Goal: Task Accomplishment & Management: Use online tool/utility

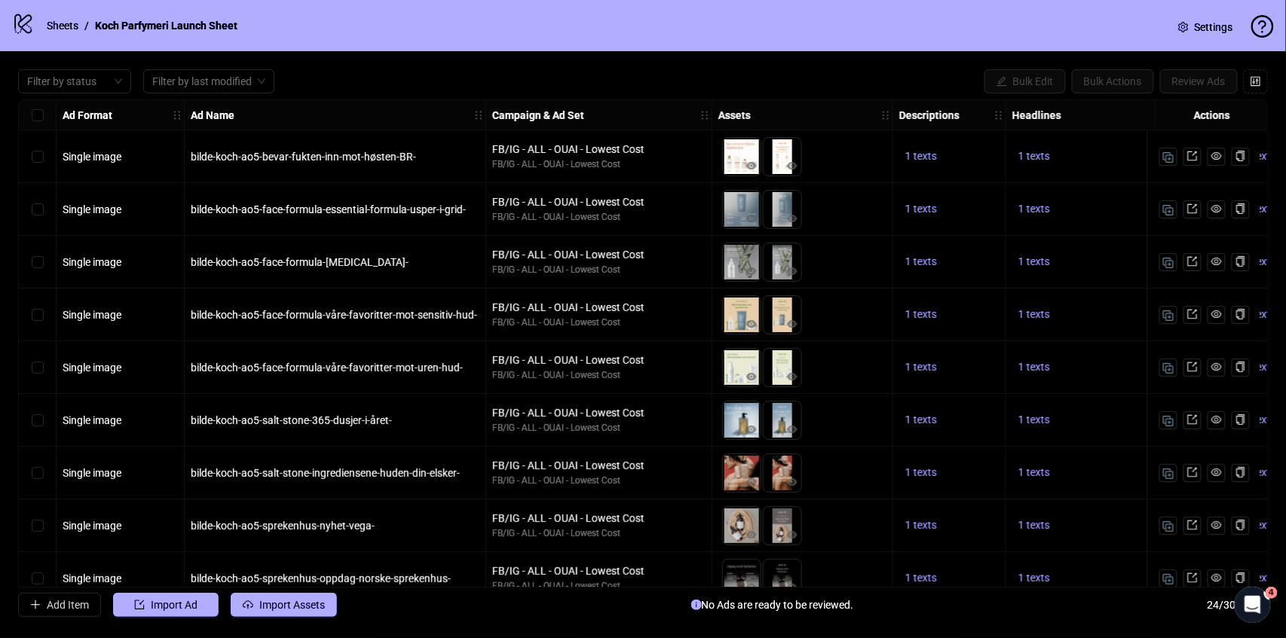
click at [212, 119] on strong "Ad Name" at bounding box center [213, 115] width 44 height 17
click at [479, 112] on icon "holder" at bounding box center [478, 115] width 11 height 11
click at [392, 121] on div "Ad Name" at bounding box center [335, 115] width 301 height 30
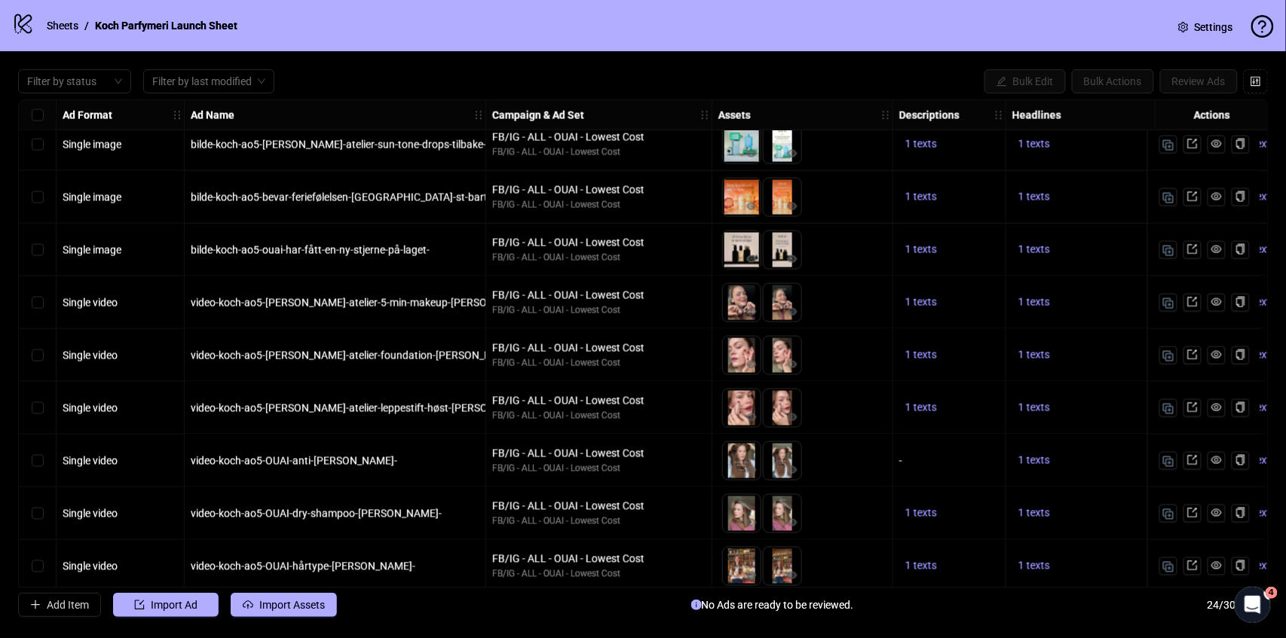
scroll to position [815, 0]
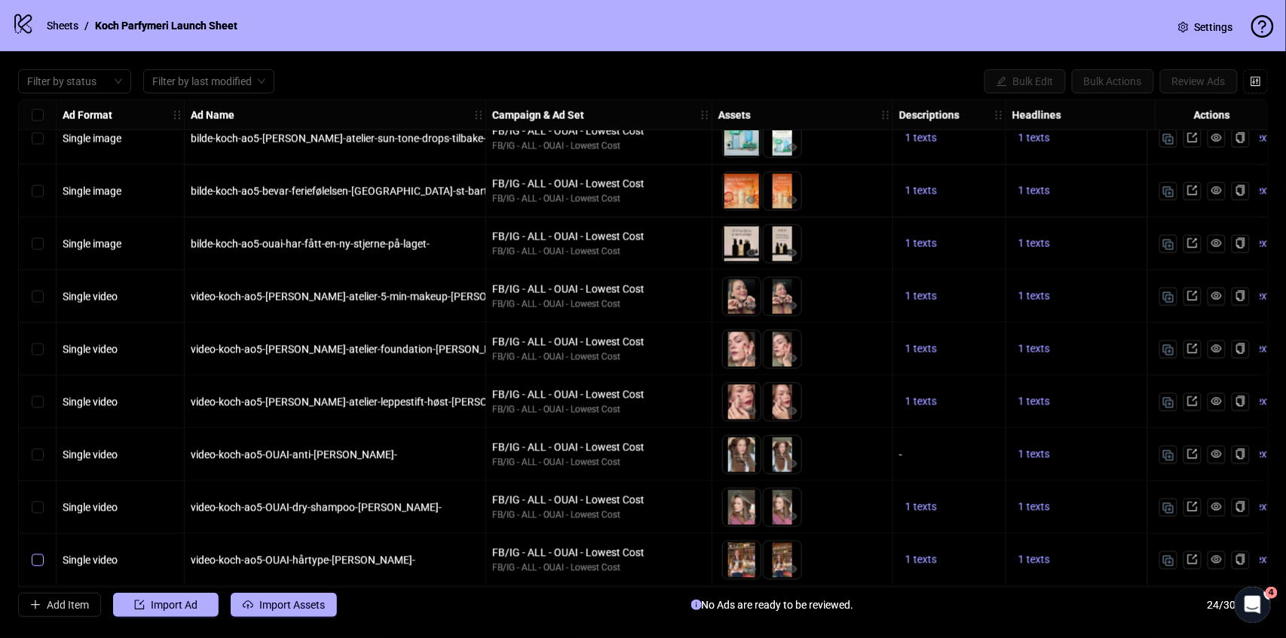
click at [35, 561] on label "Select row 24" at bounding box center [38, 560] width 12 height 17
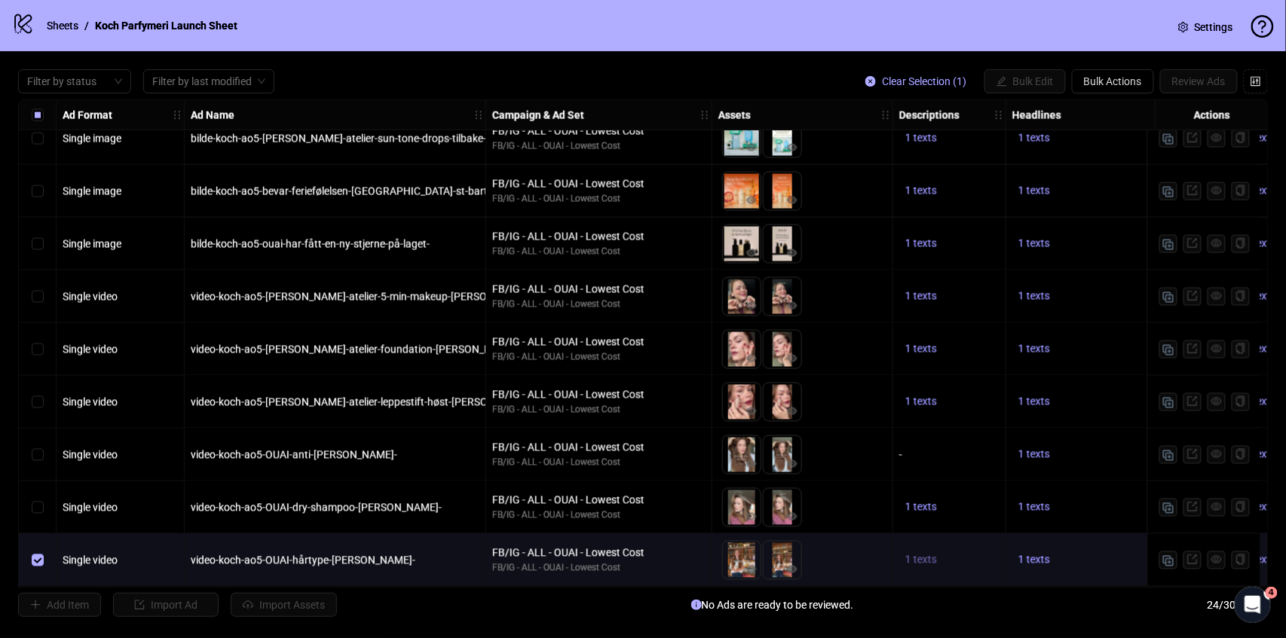
click at [910, 554] on span "1 texts" at bounding box center [921, 560] width 32 height 12
click at [1114, 488] on div "1 texts" at bounding box center [1119, 508] width 226 height 53
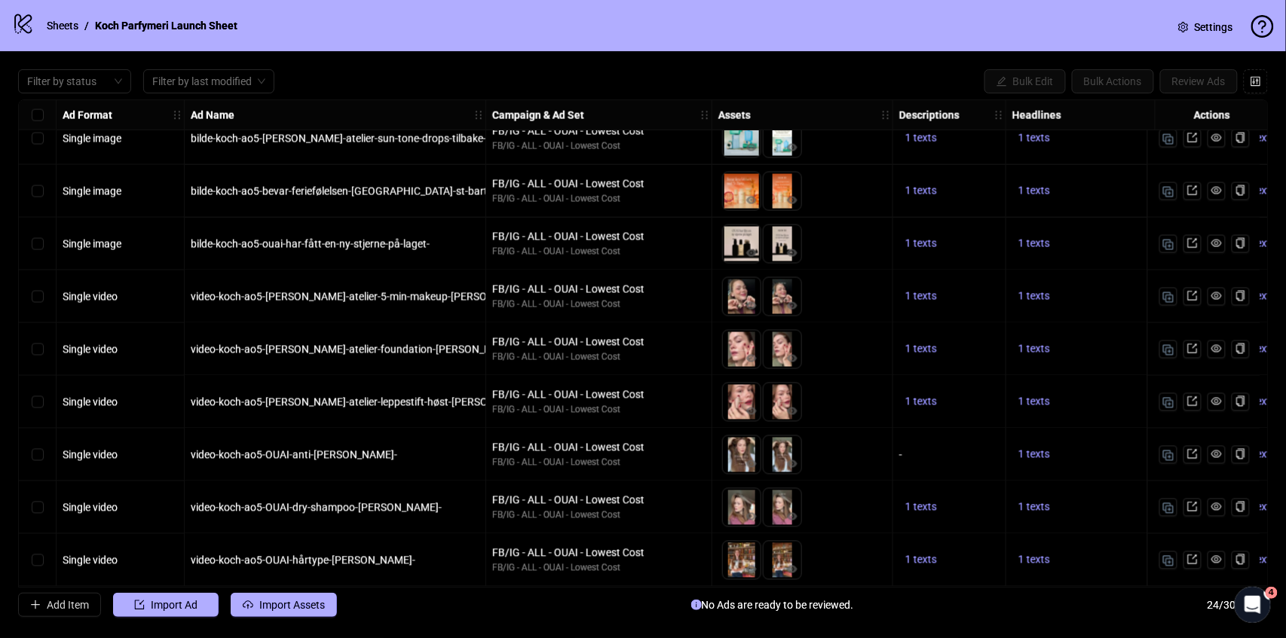
click at [44, 505] on div "Select row 23" at bounding box center [38, 508] width 38 height 53
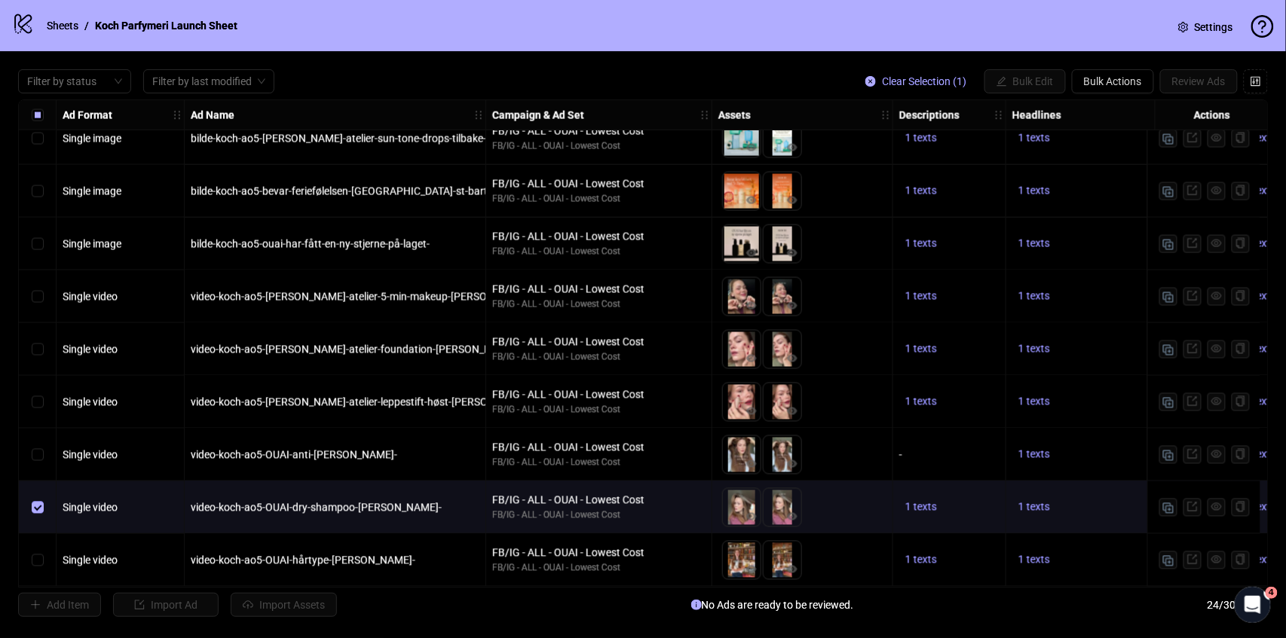
click at [44, 505] on div "Select row 23" at bounding box center [38, 508] width 38 height 53
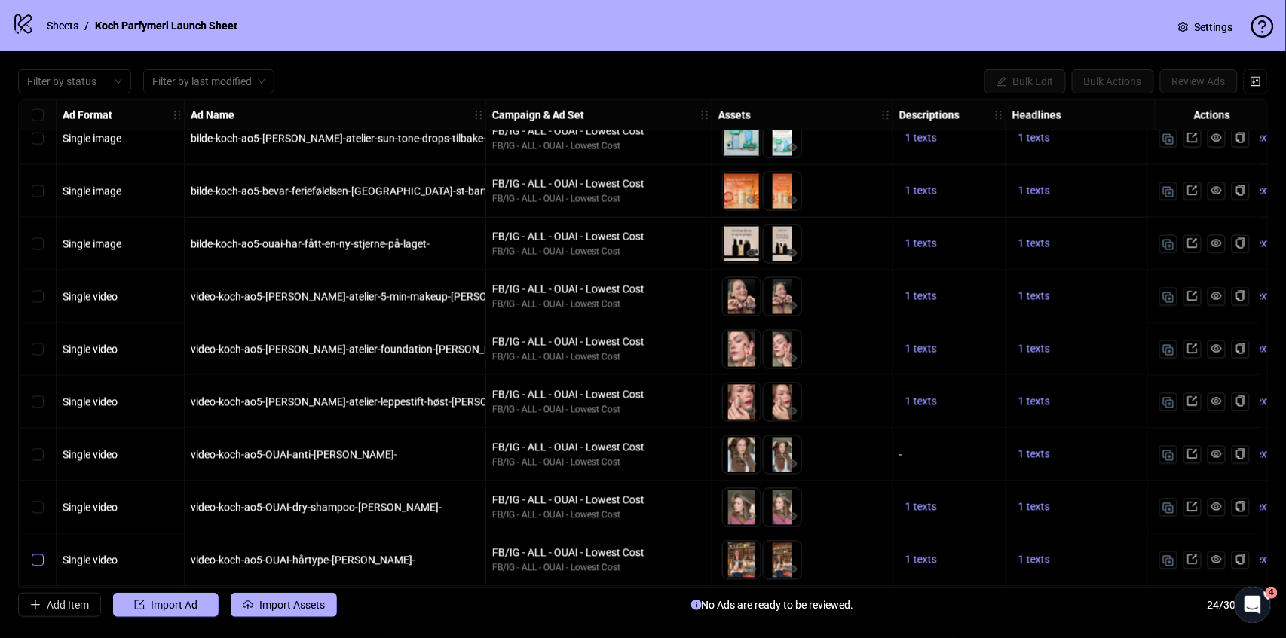
click at [37, 552] on label "Select row 24" at bounding box center [38, 560] width 12 height 17
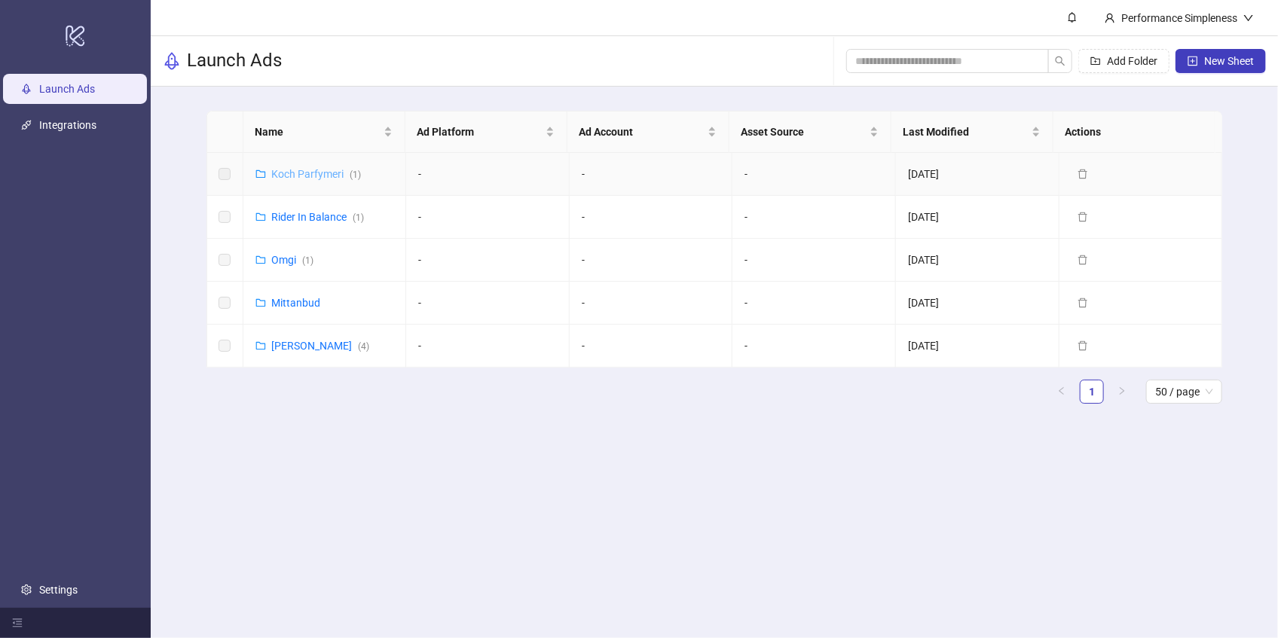
click at [299, 170] on link "Koch Parfymeri ( 1 )" at bounding box center [317, 174] width 90 height 12
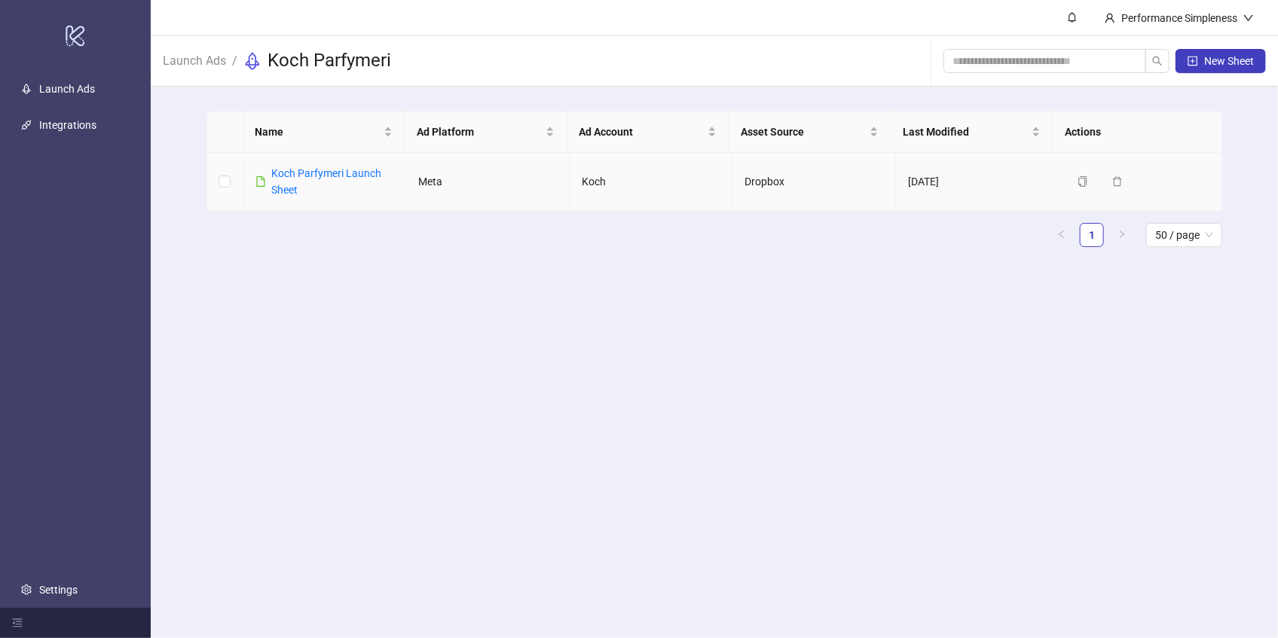
click at [299, 170] on link "Koch Parfymeri Launch Sheet" at bounding box center [327, 181] width 110 height 29
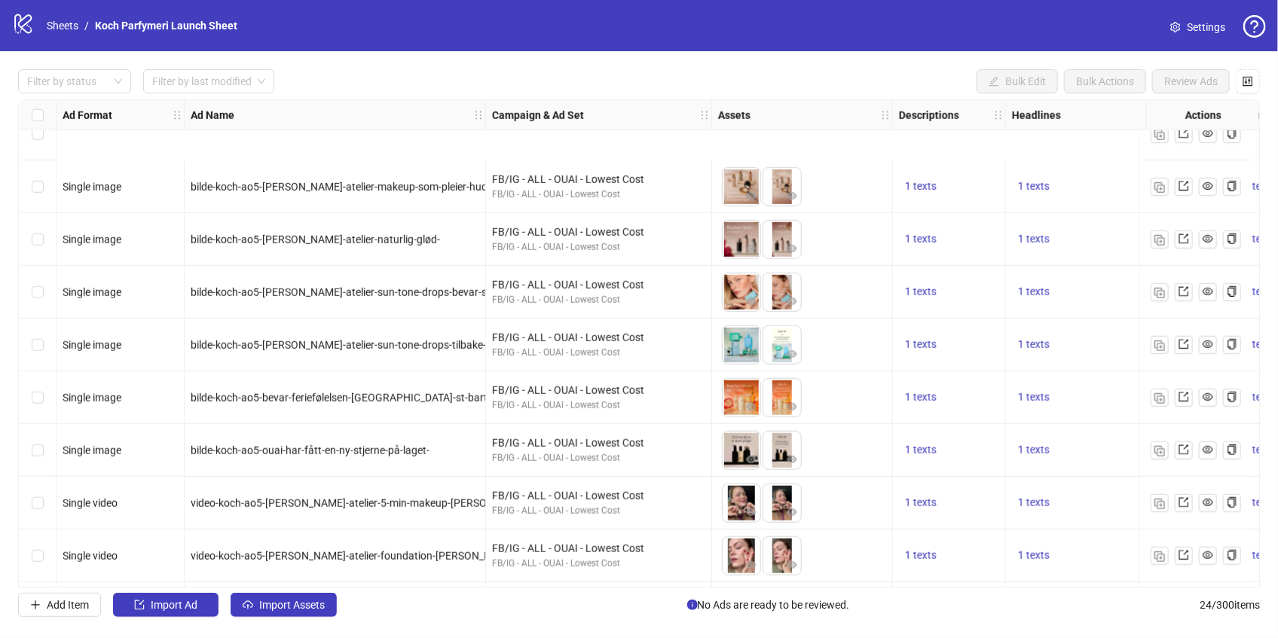
scroll to position [815, 0]
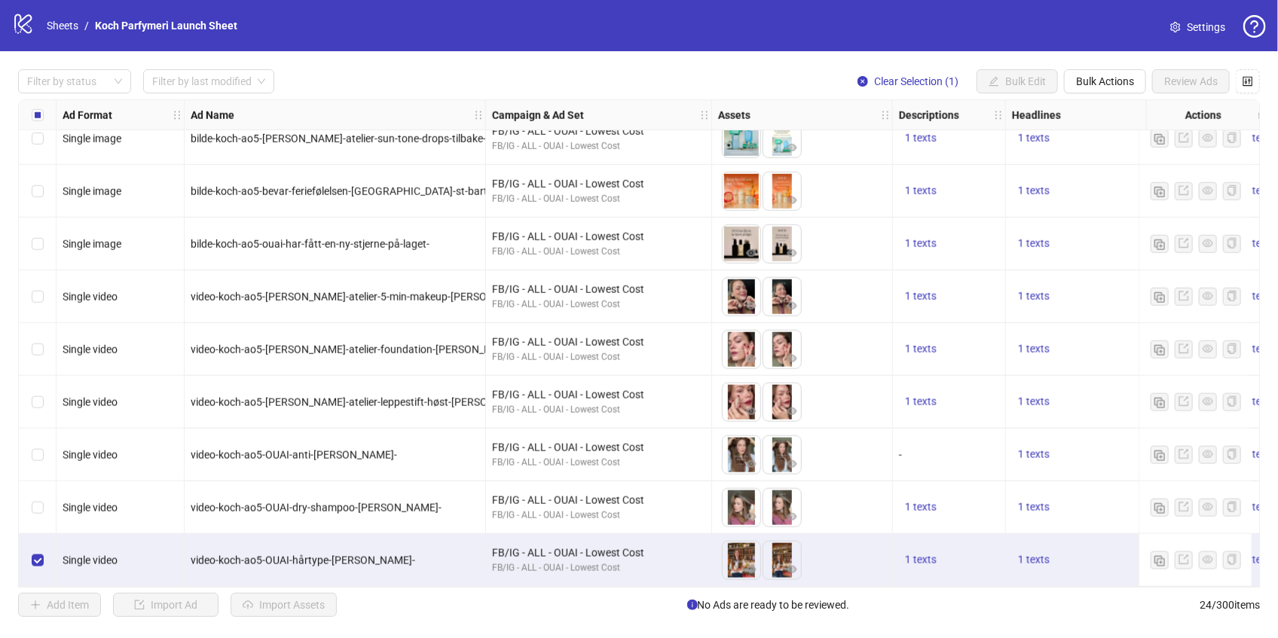
click at [958, 552] on div "1 texts" at bounding box center [949, 561] width 100 height 18
click at [1081, 558] on div "1 texts" at bounding box center [1118, 561] width 213 height 18
click at [935, 554] on span "1 texts" at bounding box center [921, 560] width 32 height 12
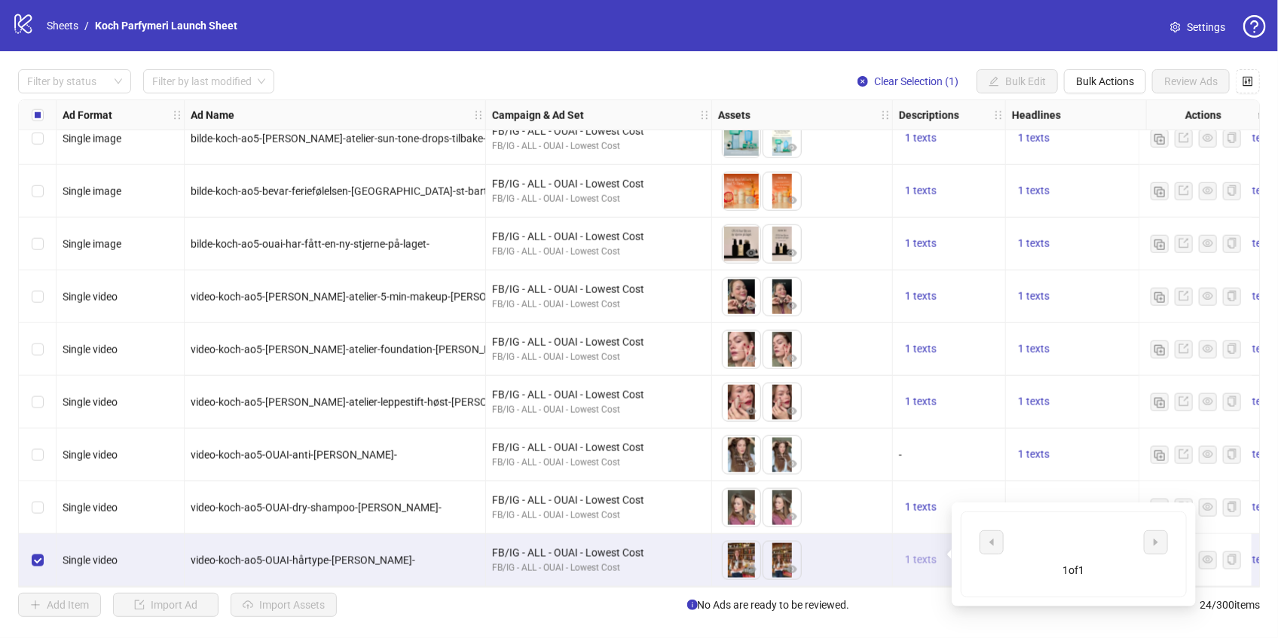
click at [903, 555] on button "1 texts" at bounding box center [921, 561] width 44 height 18
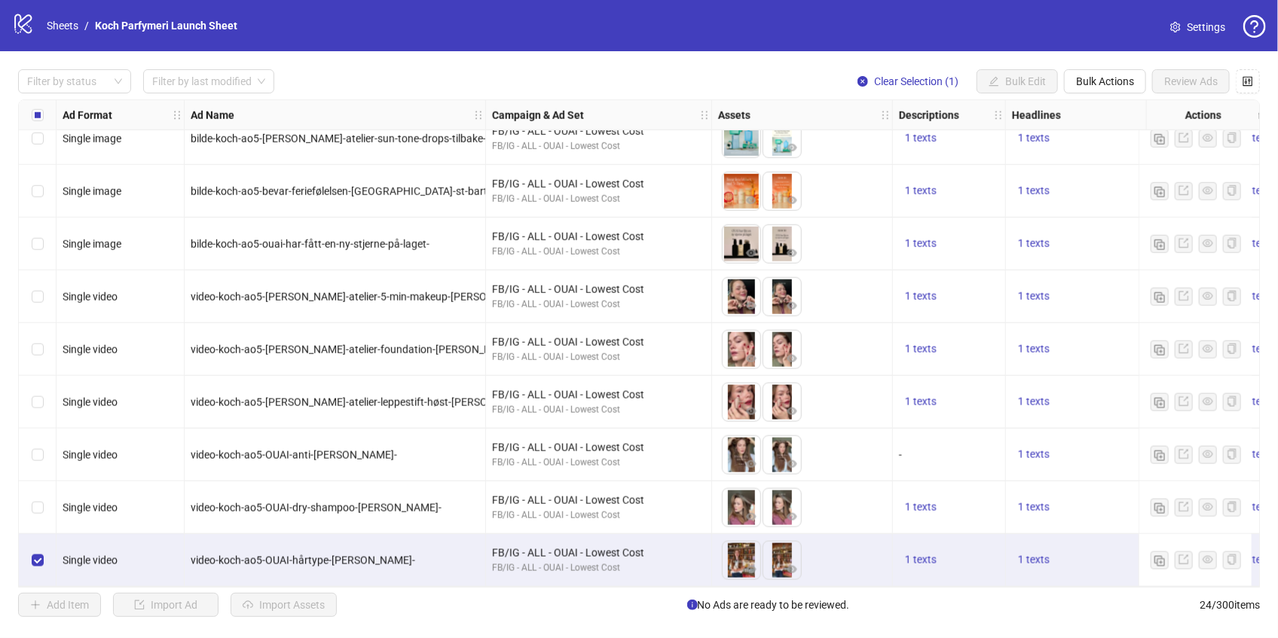
click at [33, 563] on div "Select row 24" at bounding box center [38, 560] width 38 height 53
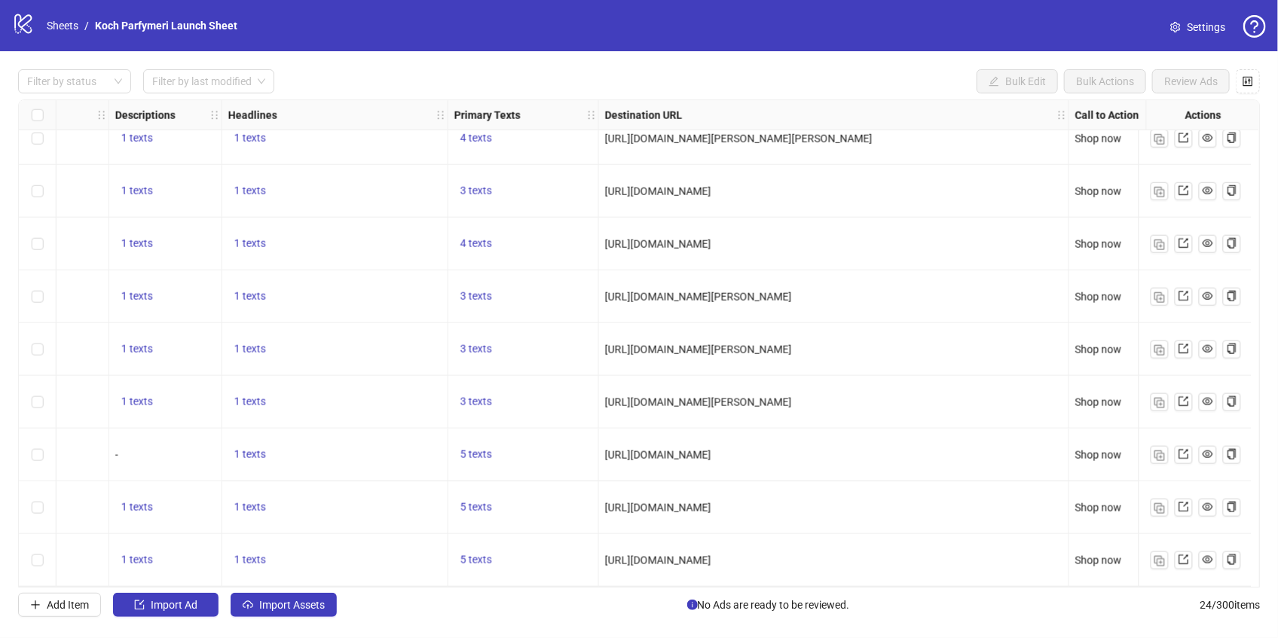
scroll to position [815, 830]
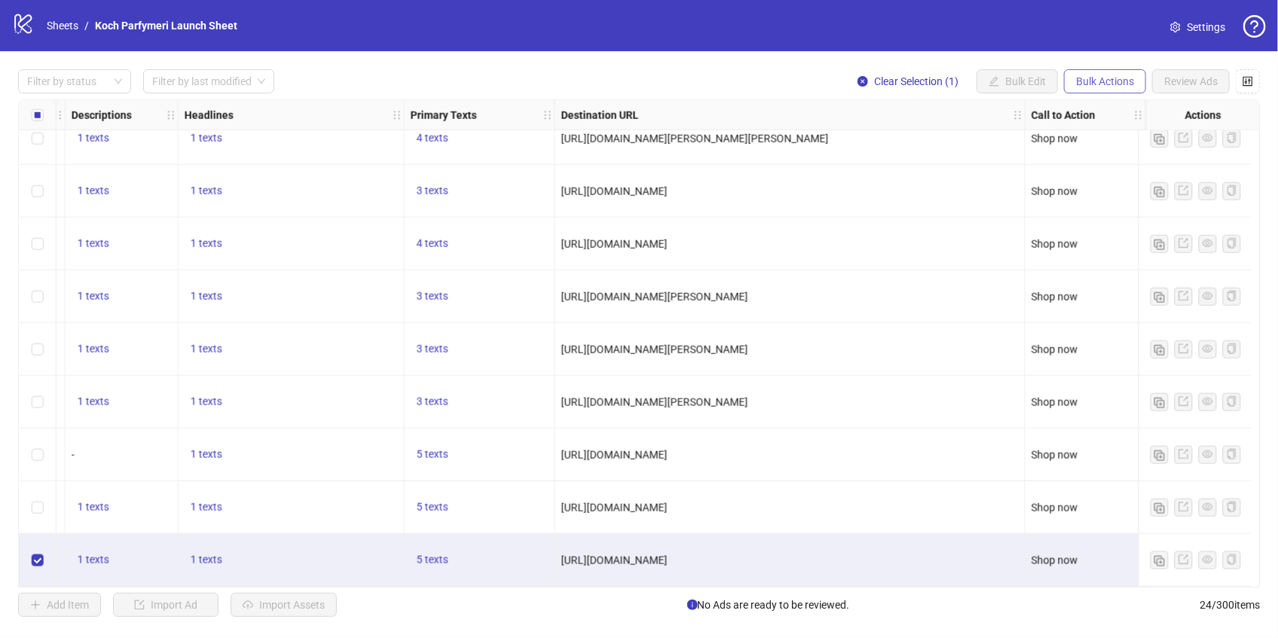
click at [1130, 90] on button "Bulk Actions" at bounding box center [1105, 81] width 82 height 24
click at [1145, 164] on span "Duplicate with assets" at bounding box center [1126, 159] width 103 height 17
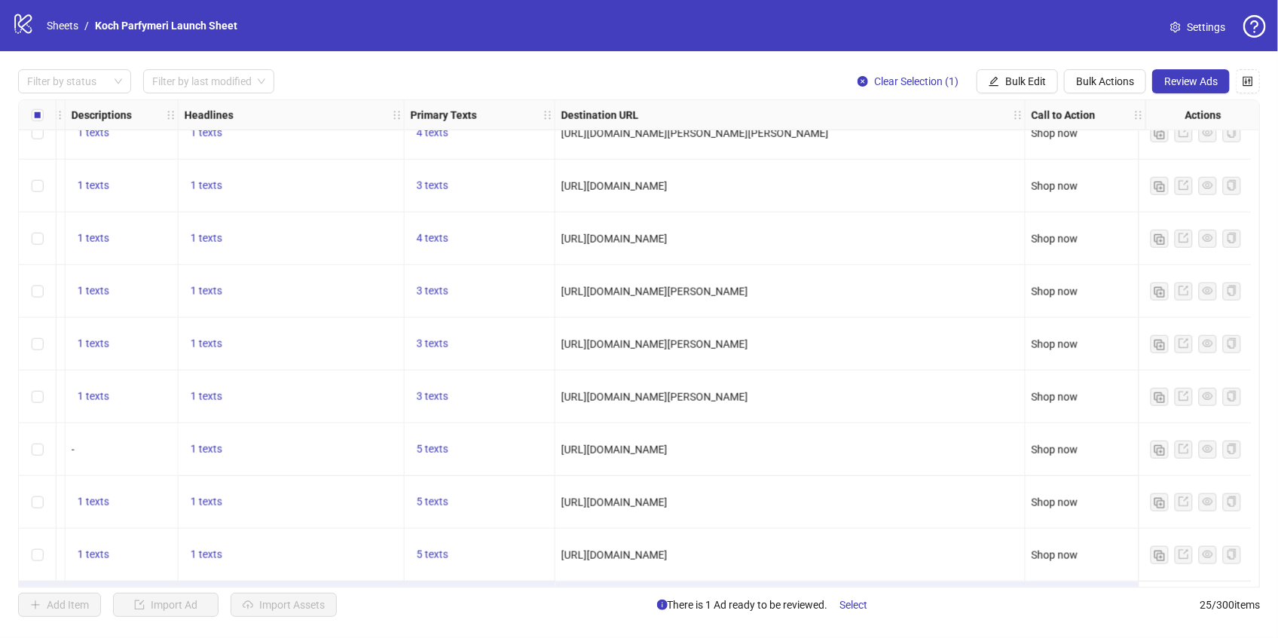
scroll to position [868, 830]
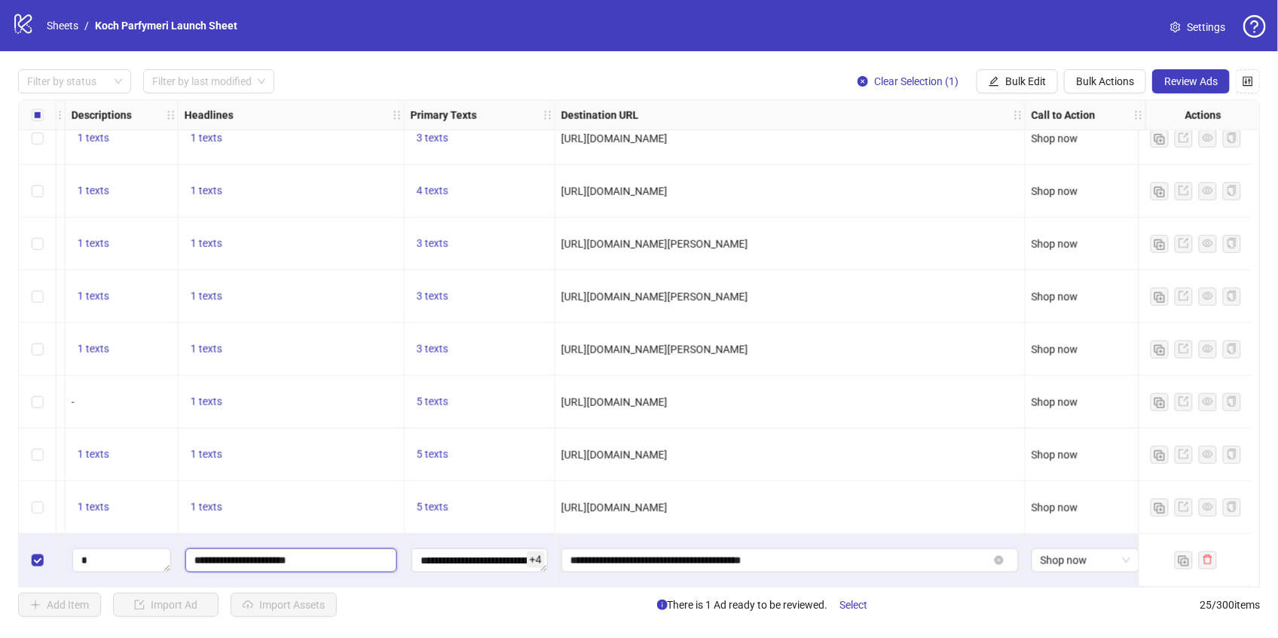
click at [334, 549] on input "**********" at bounding box center [291, 561] width 212 height 24
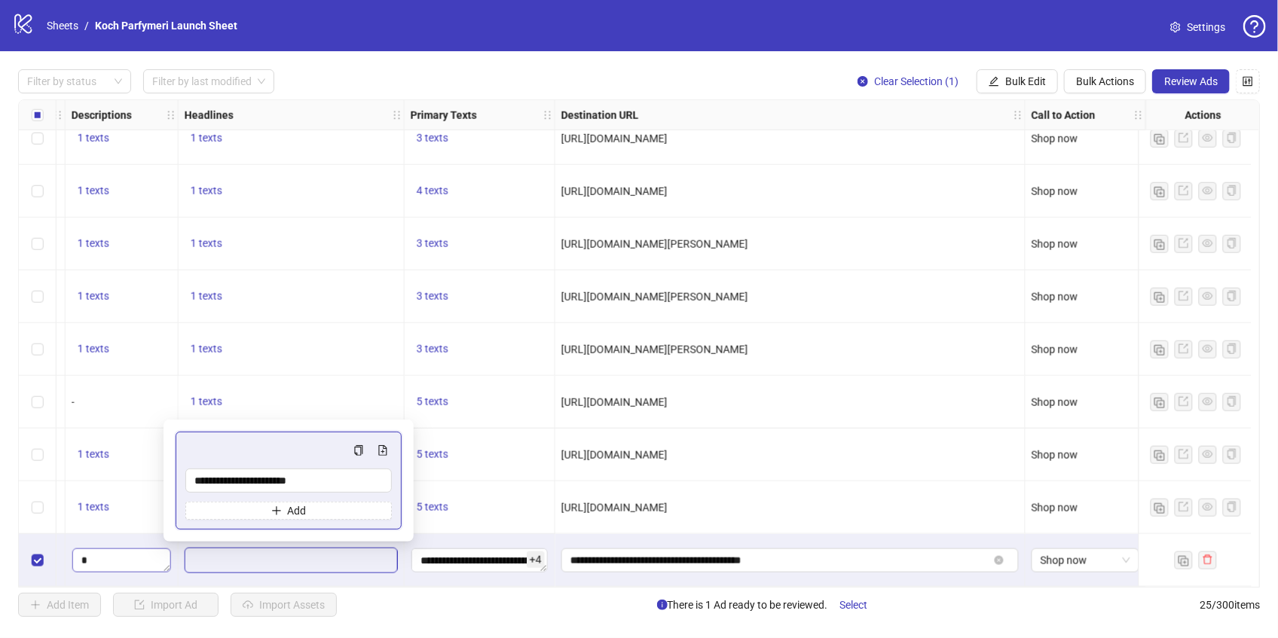
click at [109, 549] on textarea "Edit values" at bounding box center [121, 561] width 99 height 24
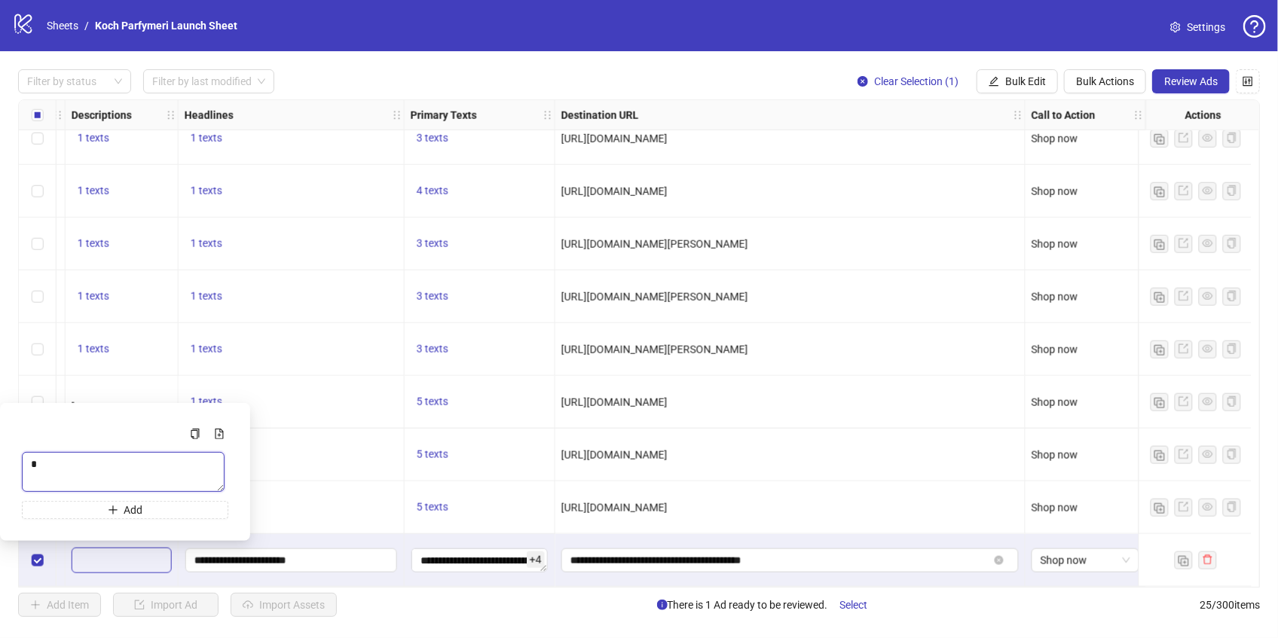
click at [127, 463] on textarea "Multi-text input container - paste or copy values" at bounding box center [123, 472] width 203 height 40
click at [110, 509] on icon "plus" at bounding box center [113, 510] width 11 height 11
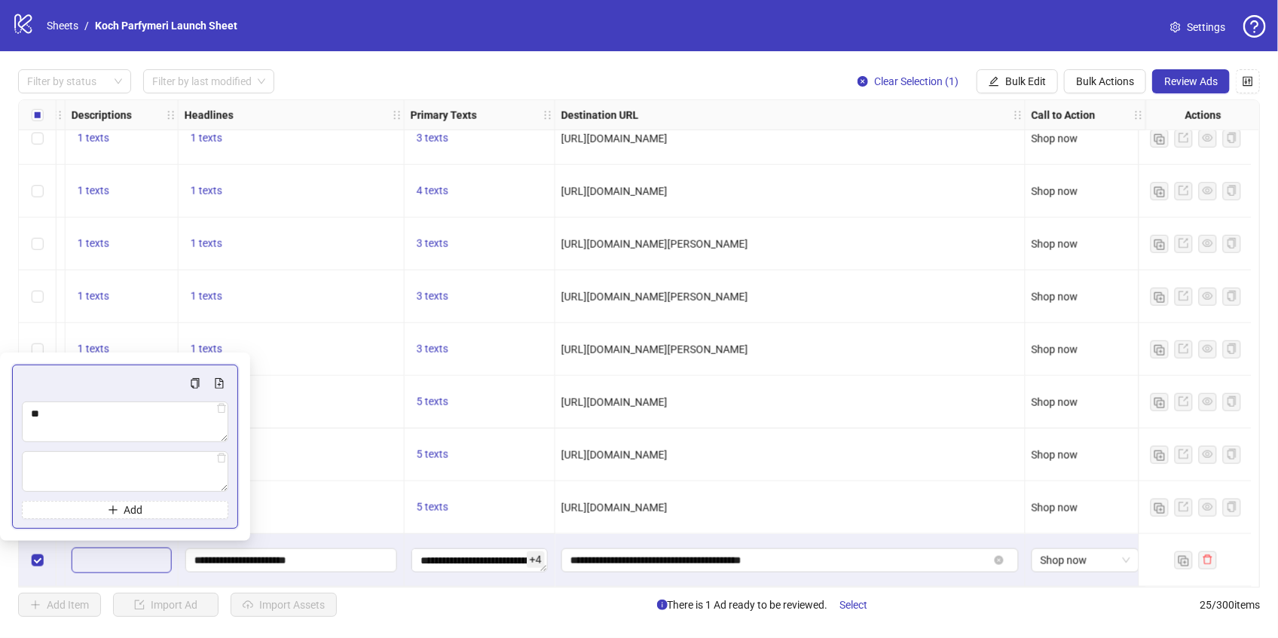
click at [237, 517] on div "Add" at bounding box center [125, 447] width 226 height 164
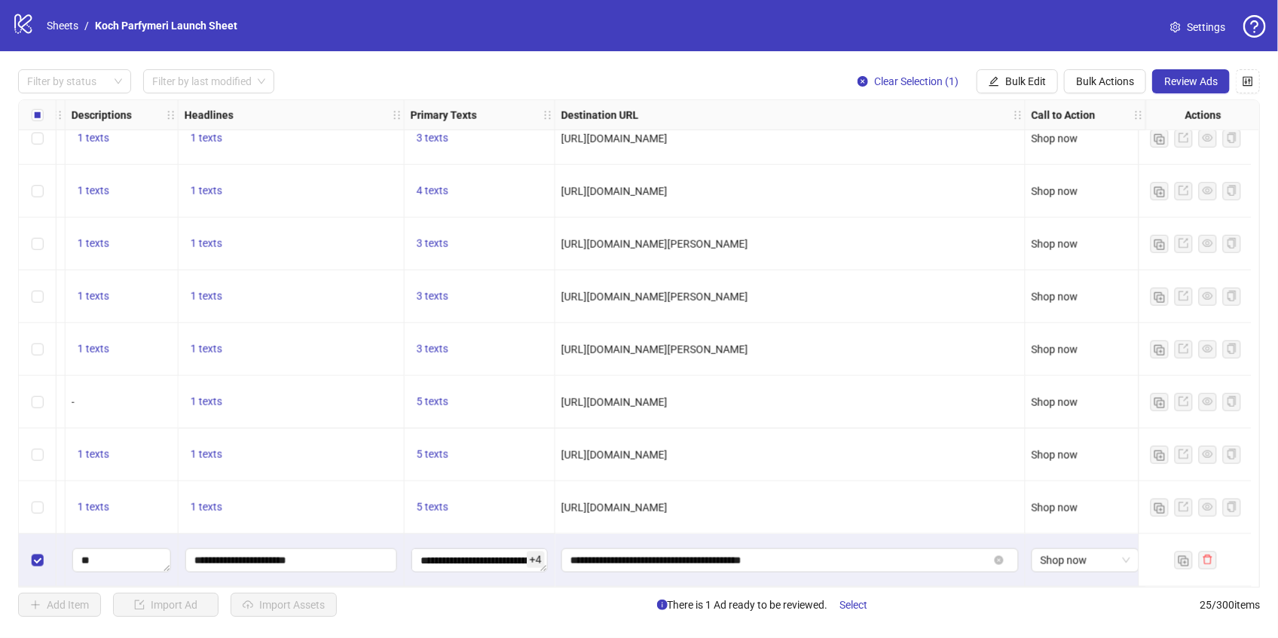
click at [240, 514] on div "1 texts" at bounding box center [292, 508] width 226 height 53
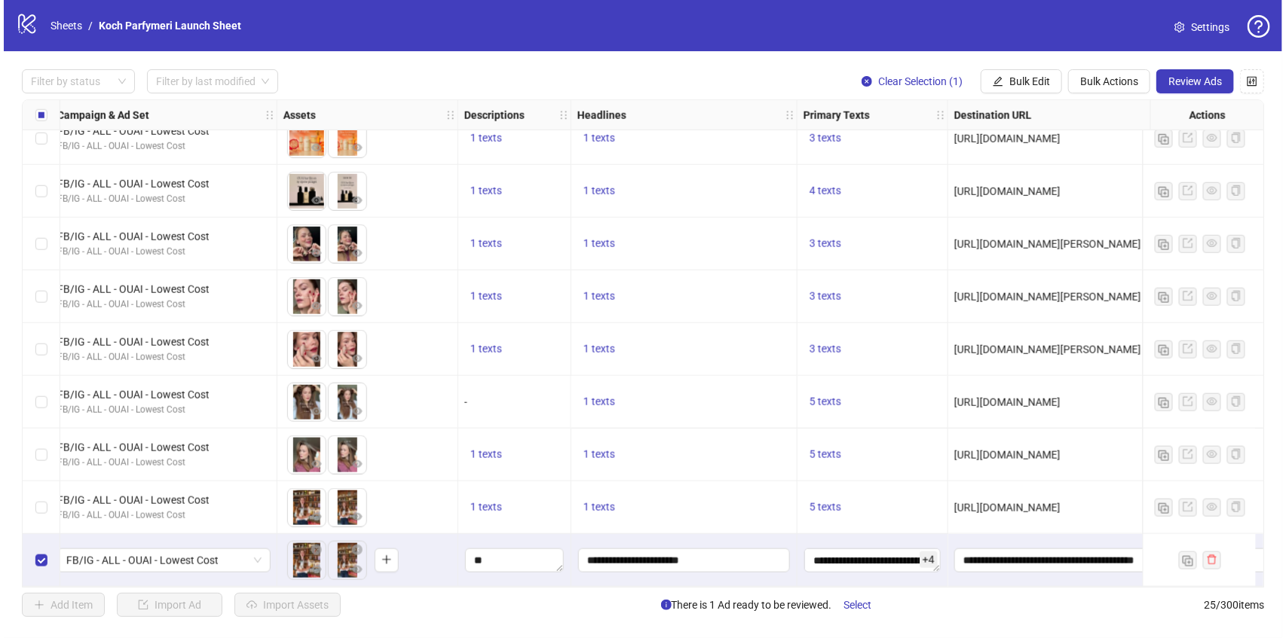
scroll to position [868, 835]
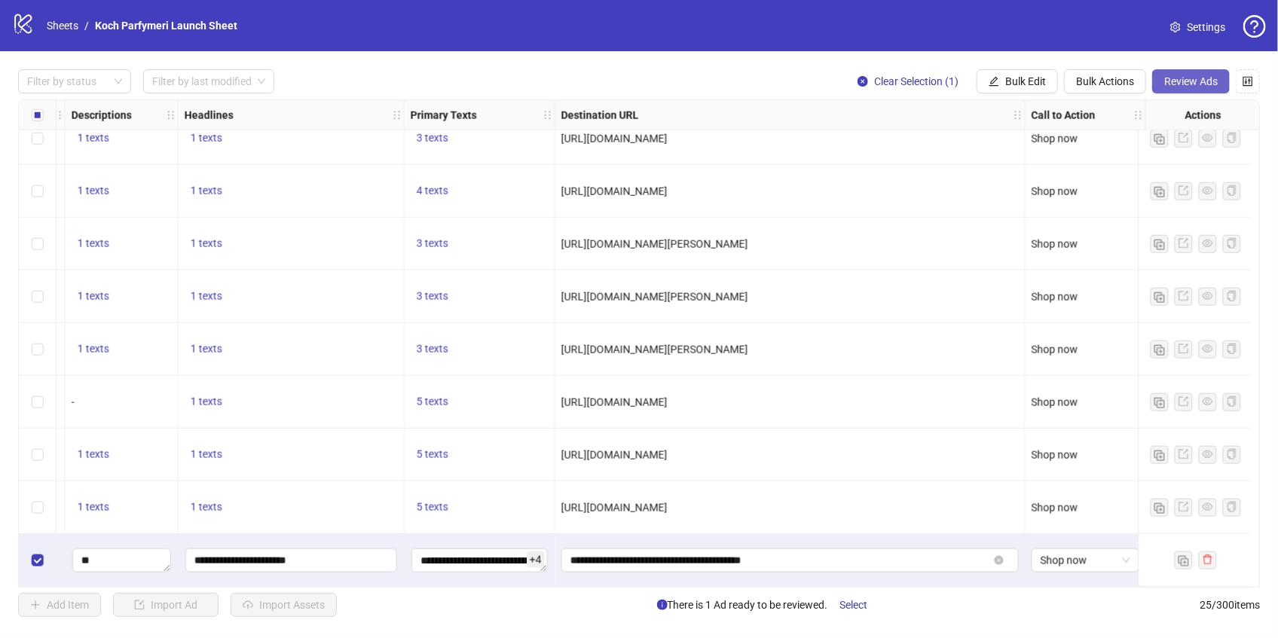
click at [1185, 87] on span "Review Ads" at bounding box center [1191, 81] width 54 height 12
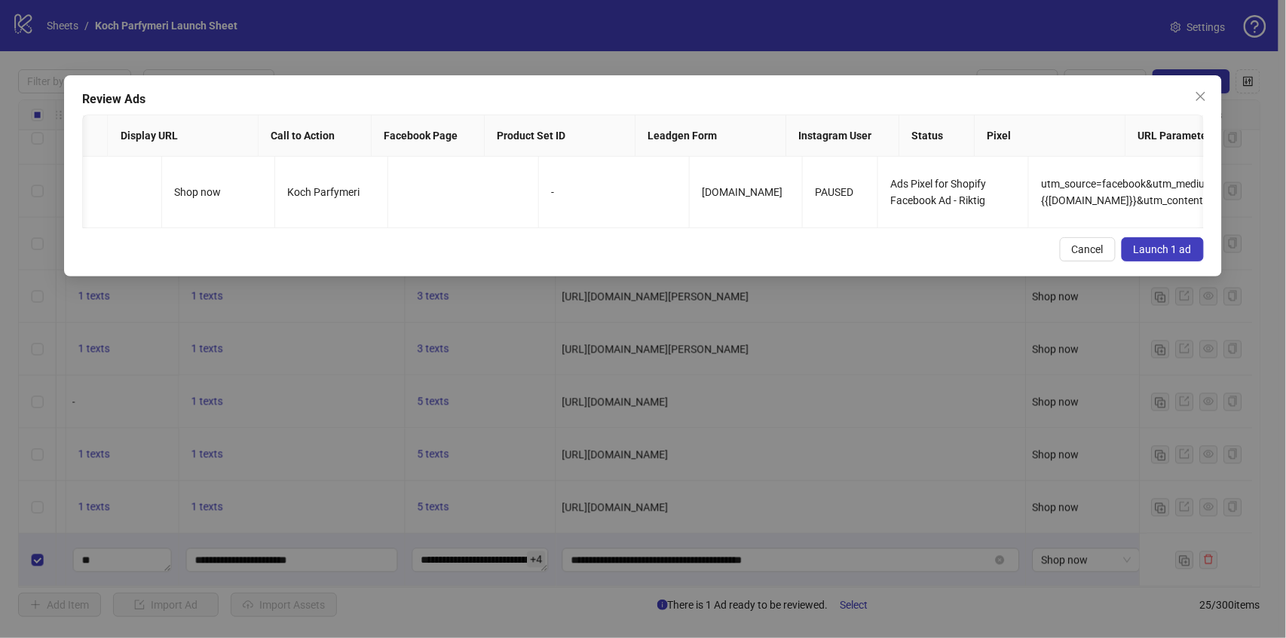
scroll to position [0, 0]
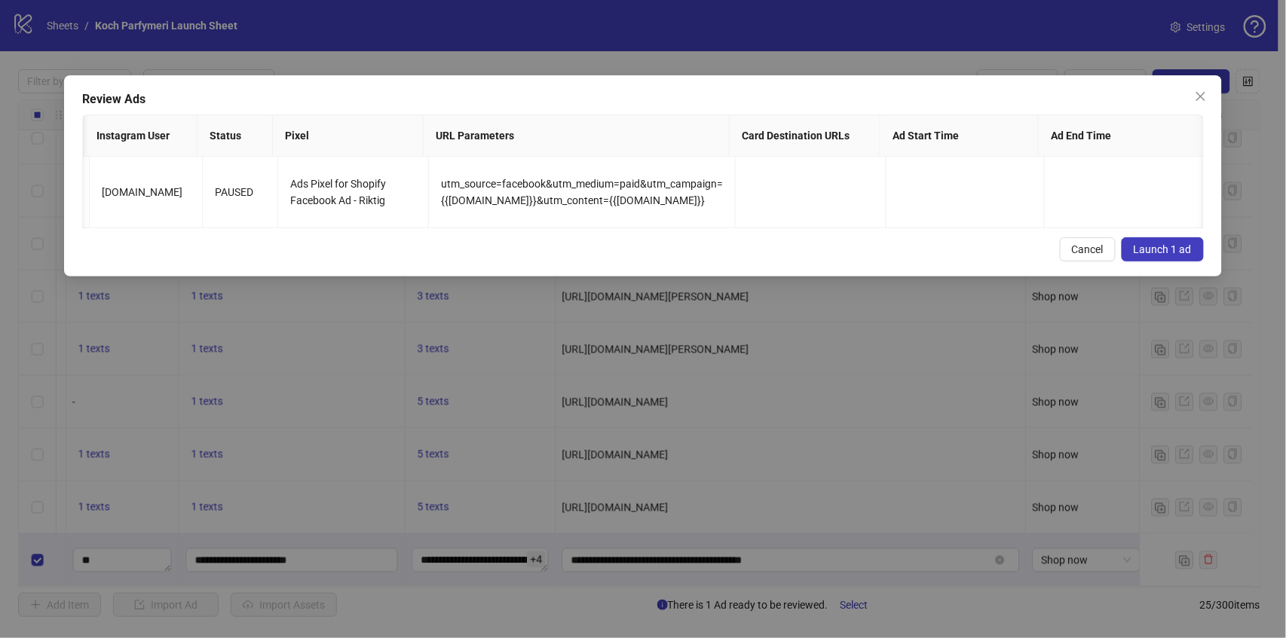
click at [1148, 255] on span "Launch 1 ad" at bounding box center [1162, 249] width 58 height 12
